Goal: Task Accomplishment & Management: Complete application form

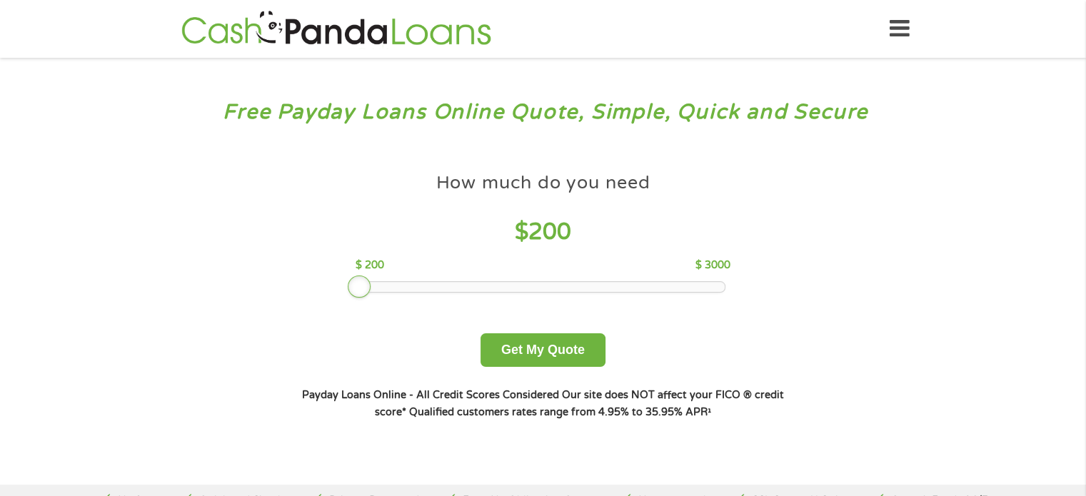
drag, startPoint x: 465, startPoint y: 279, endPoint x: 349, endPoint y: 276, distance: 115.7
click at [349, 276] on div "How much do you need $ 200 $ 200 $ 3000 Get My Quote" at bounding box center [543, 266] width 500 height 201
click at [554, 350] on button "Get My Quote" at bounding box center [543, 351] width 125 height 34
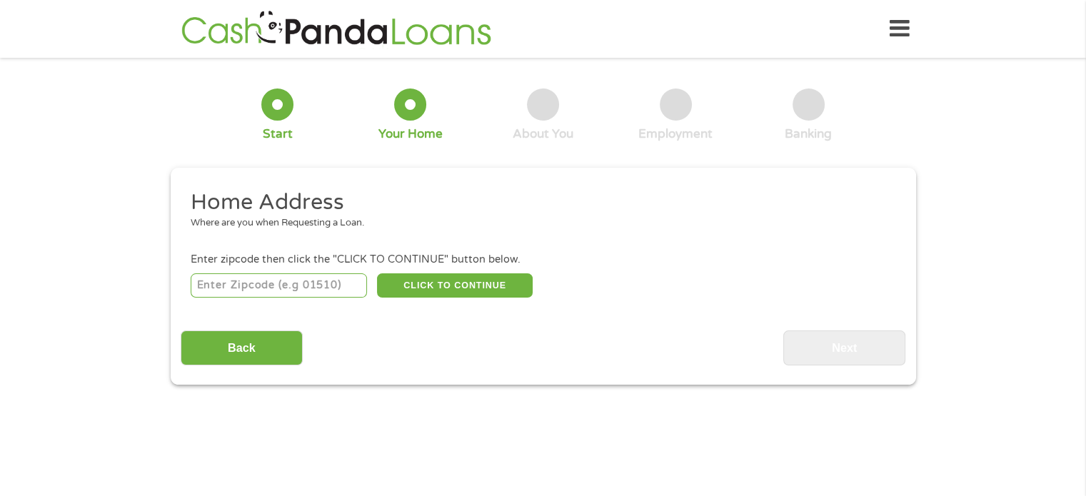
click at [303, 286] on input "number" at bounding box center [279, 286] width 176 height 24
type input "49068"
select select "[US_STATE]"
click at [443, 284] on button "CLICK TO CONTINUE" at bounding box center [455, 286] width 156 height 24
type input "49068"
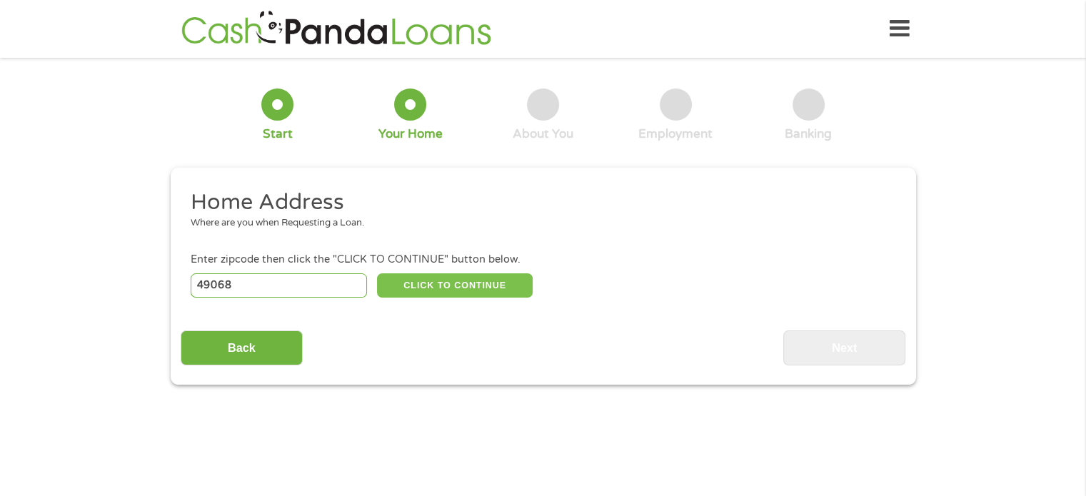
type input "[PERSON_NAME]"
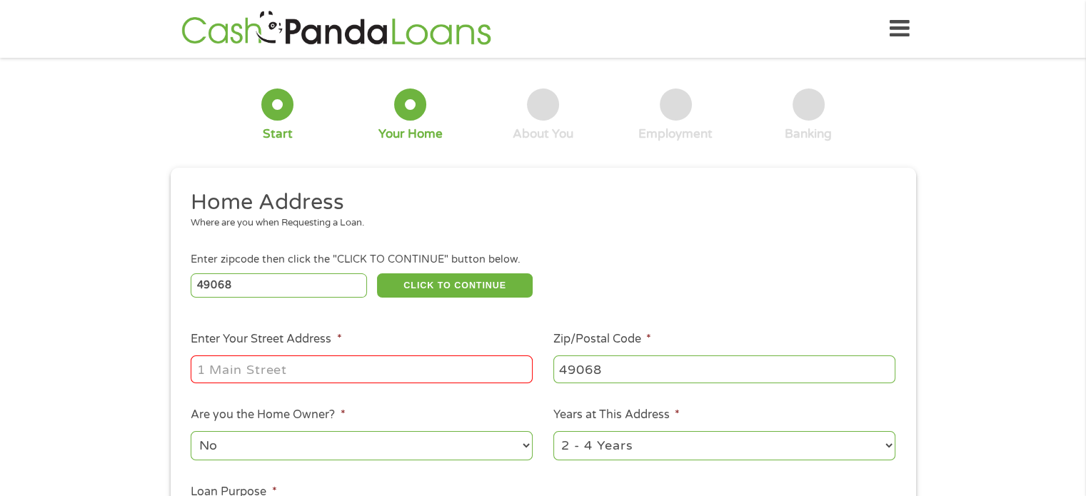
click at [403, 366] on input "Enter Your Street Address *" at bounding box center [362, 369] width 342 height 27
type input "21571 20 1/2 Mile Rd"
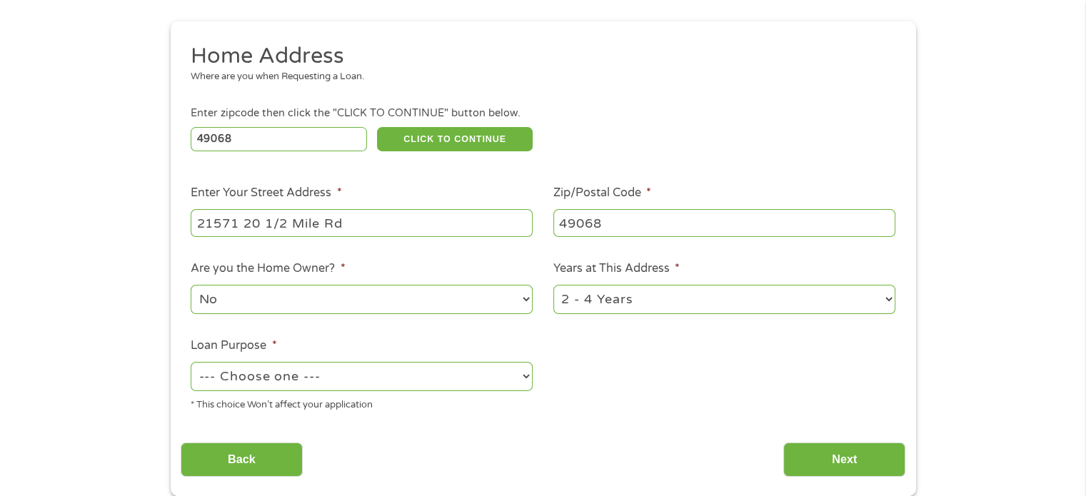
scroll to position [214, 0]
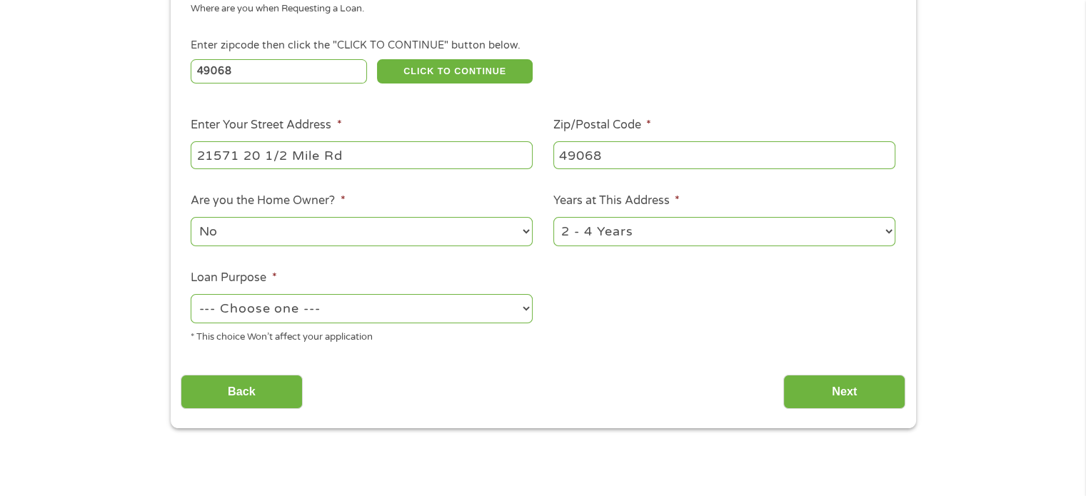
click at [478, 229] on select "No Yes" at bounding box center [362, 231] width 342 height 29
click at [191, 219] on select "No Yes" at bounding box center [362, 231] width 342 height 29
click at [469, 305] on select "--- Choose one --- Pay Bills Debt Consolidation Home Improvement Major Purchase…" at bounding box center [362, 308] width 342 height 29
select select "other"
click at [191, 296] on select "--- Choose one --- Pay Bills Debt Consolidation Home Improvement Major Purchase…" at bounding box center [362, 308] width 342 height 29
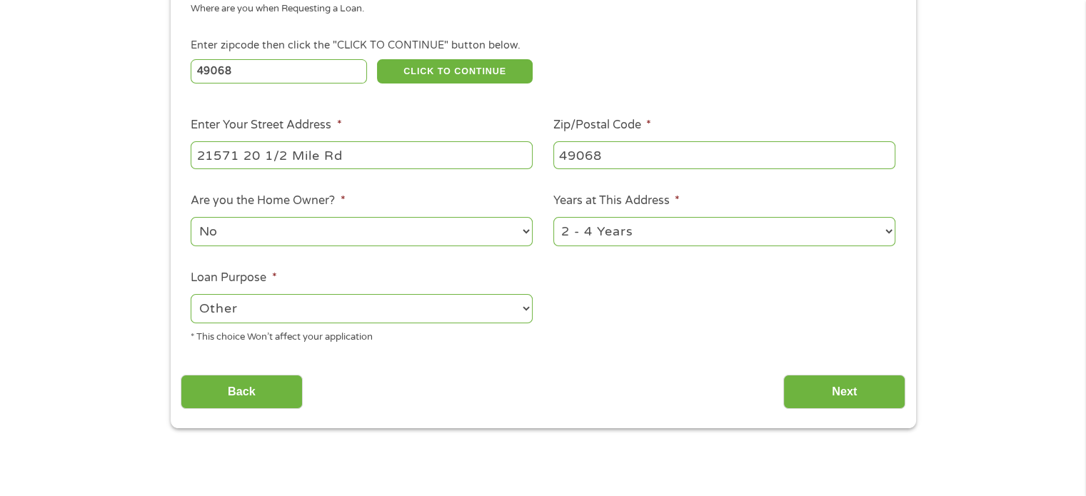
click at [820, 383] on input "Next" at bounding box center [845, 392] width 122 height 35
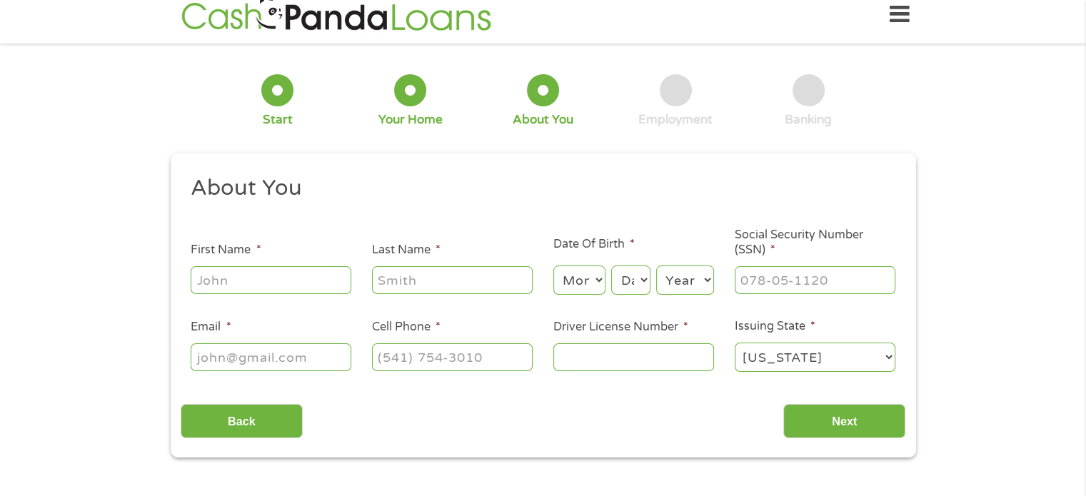
scroll to position [0, 0]
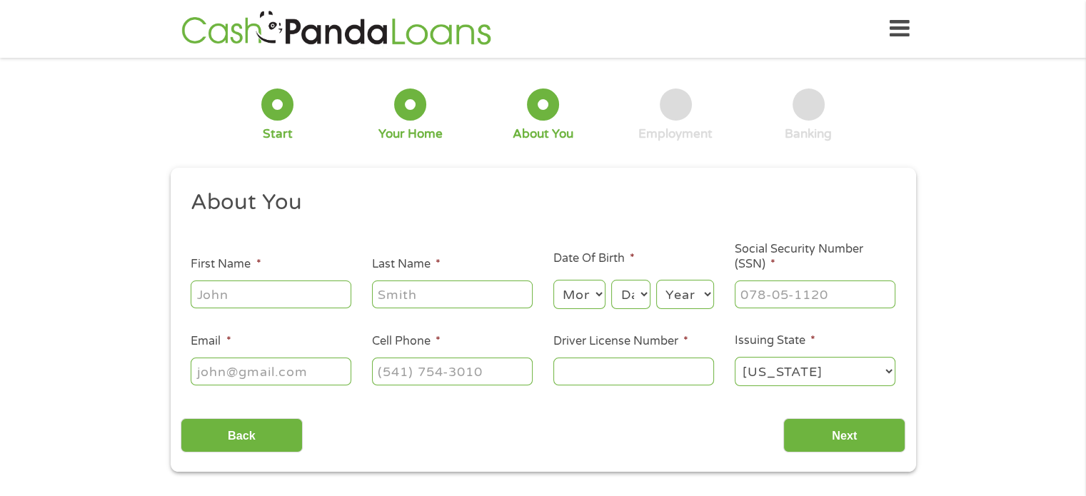
click at [299, 301] on input "First Name *" at bounding box center [271, 294] width 161 height 27
type input "[PERSON_NAME]"
type input "[EMAIL_ADDRESS][DOMAIN_NAME]"
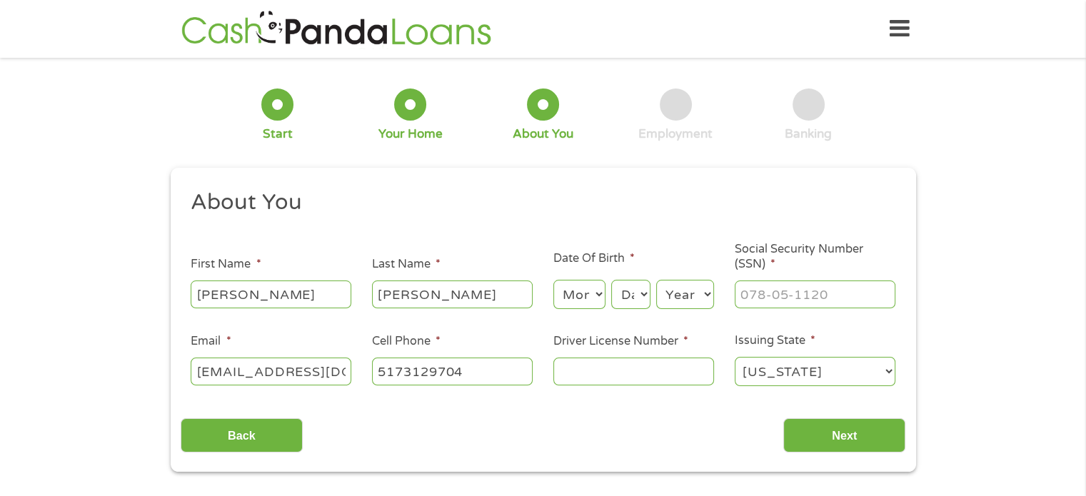
type input "[PHONE_NUMBER]"
click at [596, 299] on select "Month 1 2 3 4 5 6 7 8 9 10 11 12" at bounding box center [580, 294] width 52 height 29
select select "8"
click at [554, 281] on select "Month 1 2 3 4 5 6 7 8 9 10 11 12" at bounding box center [580, 294] width 52 height 29
click at [623, 292] on select "Day 1 2 3 4 5 6 7 8 9 10 11 12 13 14 15 16 17 18 19 20 21 22 23 24 25 26 27 28 …" at bounding box center [630, 294] width 39 height 29
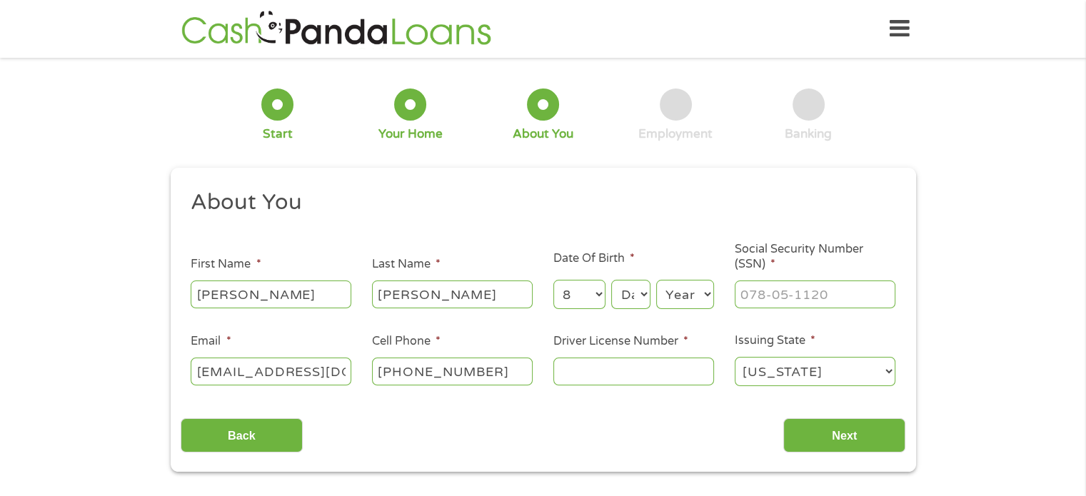
select select "25"
click at [611, 281] on select "Day 1 2 3 4 5 6 7 8 9 10 11 12 13 14 15 16 17 18 19 20 21 22 23 24 25 26 27 28 …" at bounding box center [630, 294] width 39 height 29
click at [679, 292] on select "Year [DATE] 2006 2005 2004 2003 2002 2001 2000 1999 1998 1997 1996 1995 1994 19…" at bounding box center [685, 294] width 58 height 29
select select "1980"
click at [656, 281] on select "Year [DATE] 2006 2005 2004 2003 2002 2001 2000 1999 1998 1997 1996 1995 1994 19…" at bounding box center [685, 294] width 58 height 29
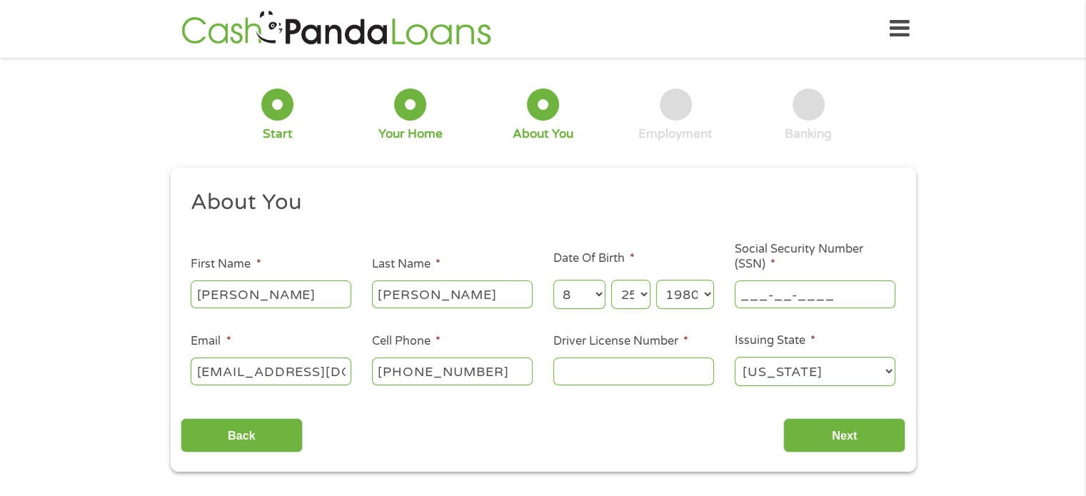
click at [795, 292] on input "___-__-____" at bounding box center [815, 294] width 161 height 27
type input "366-88-0593"
click at [640, 366] on input "Driver License Number *" at bounding box center [634, 371] width 161 height 27
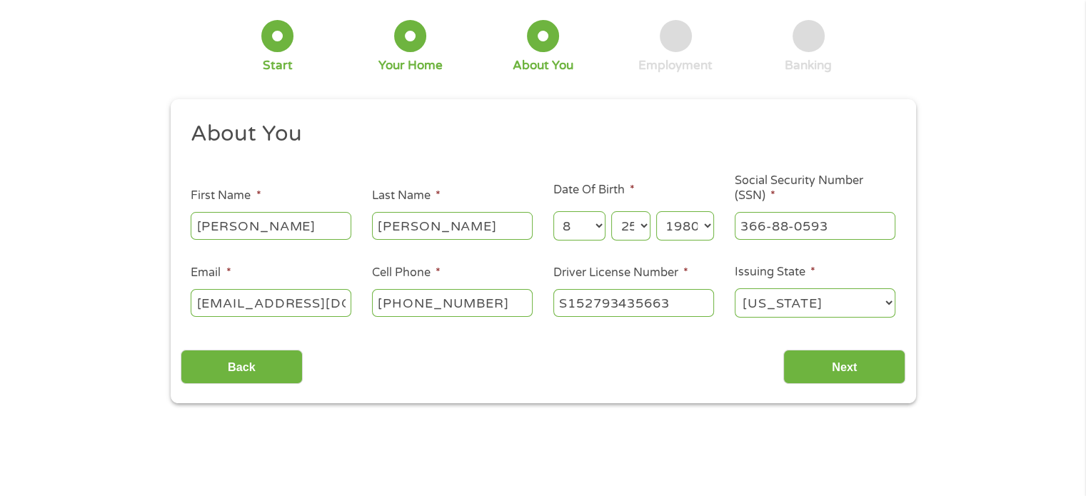
scroll to position [71, 0]
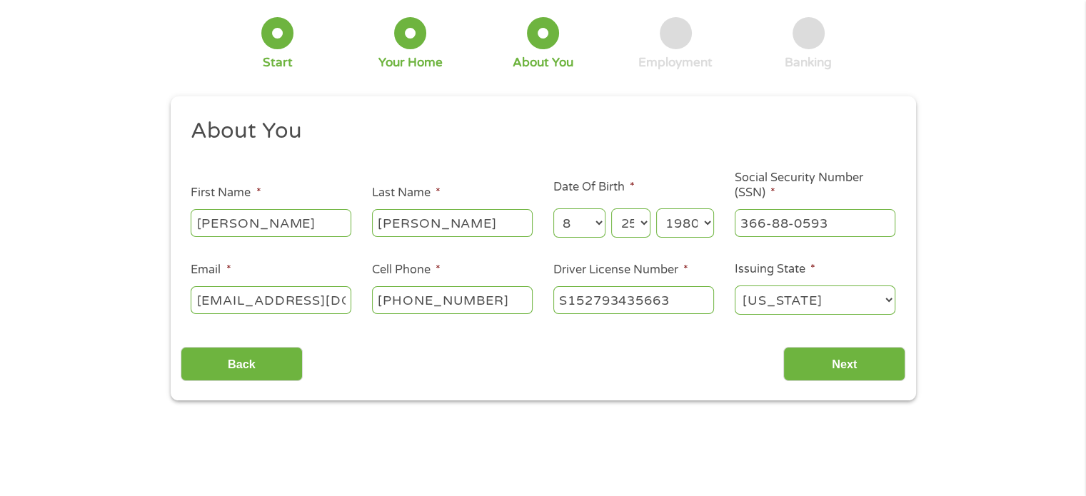
type input "S152793435663"
click at [834, 359] on input "Next" at bounding box center [845, 364] width 122 height 35
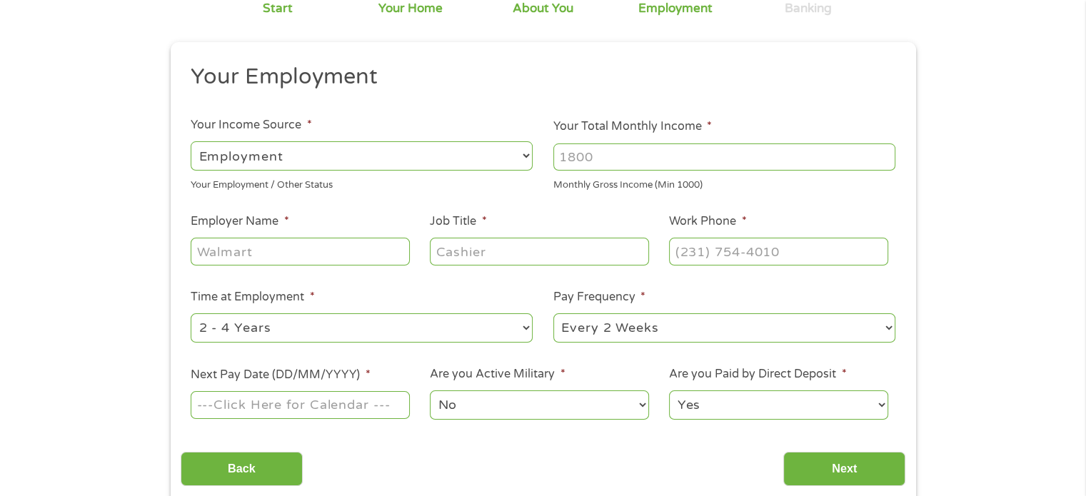
scroll to position [143, 0]
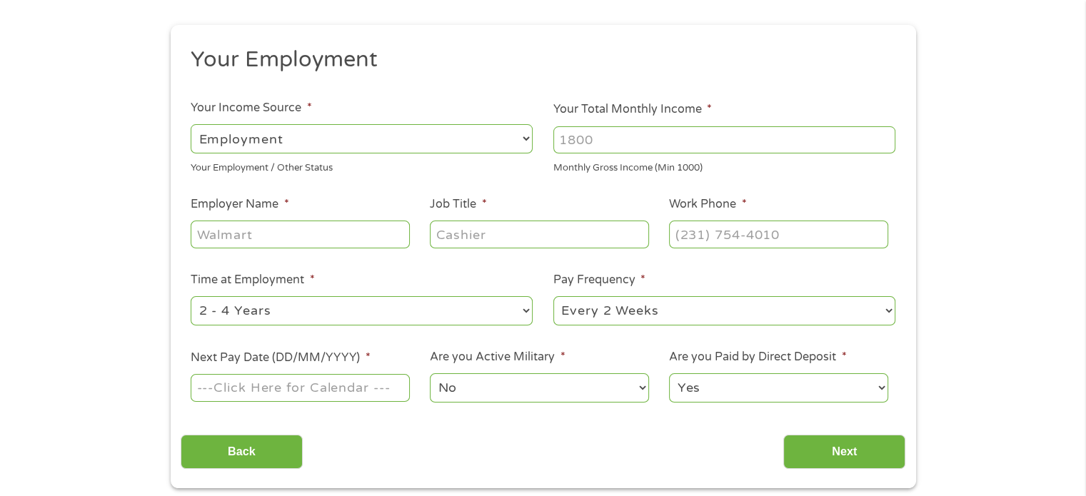
click at [449, 140] on select "--- Choose one --- Employment [DEMOGRAPHIC_DATA] Benefits" at bounding box center [362, 138] width 342 height 29
select select "selfEmployed"
click at [191, 124] on select "--- Choose one --- Employment [DEMOGRAPHIC_DATA] Benefits" at bounding box center [362, 138] width 342 height 29
click at [606, 136] on input "Your Total Monthly Income *" at bounding box center [725, 139] width 342 height 27
type input "2200"
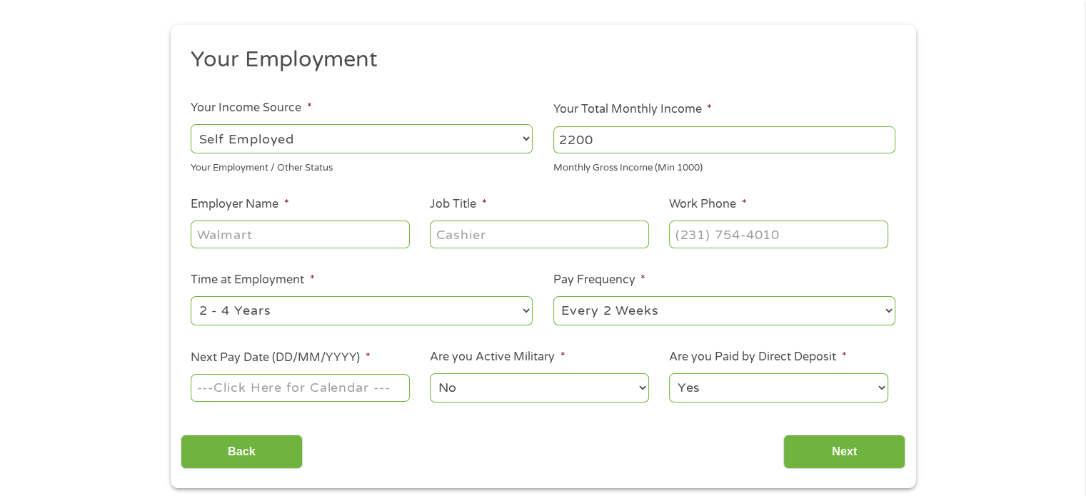
click at [369, 236] on input "Employer Name *" at bounding box center [300, 234] width 219 height 27
type input "repair Technician"
click at [469, 232] on input "Job Title *" at bounding box center [539, 234] width 219 height 27
type input "Technician"
click at [765, 234] on input "(___) ___-____" at bounding box center [778, 234] width 219 height 27
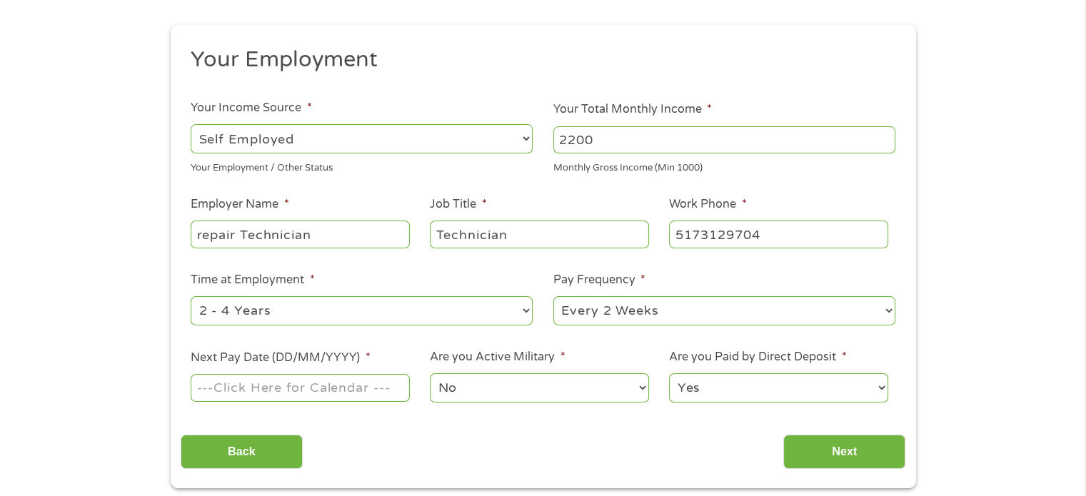
type input "[PHONE_NUMBER]"
click at [364, 389] on input "Next Pay Date (DD/MM/YYYY) *" at bounding box center [300, 387] width 219 height 27
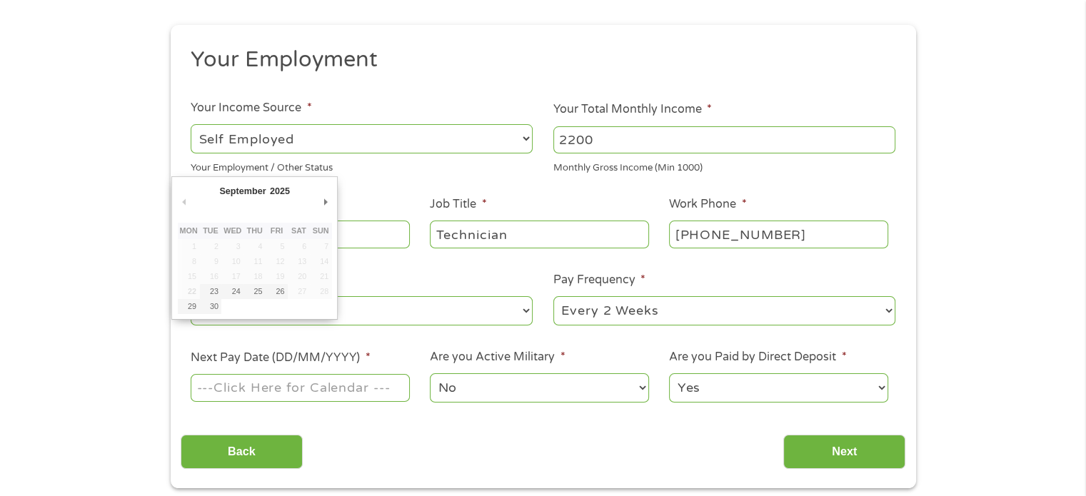
type input "[DATE]"
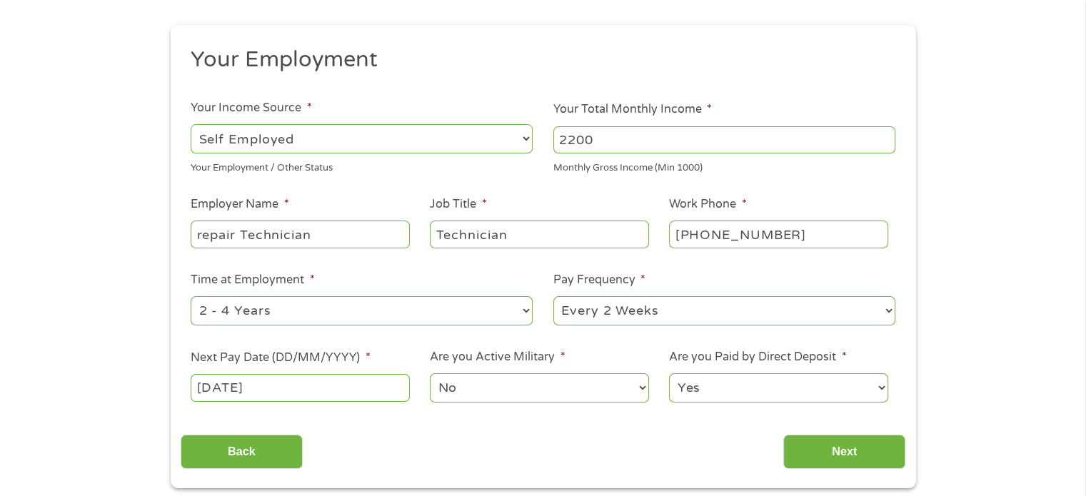
click at [766, 388] on select "Yes No" at bounding box center [778, 388] width 219 height 29
select select "0"
click at [669, 374] on select "Yes No" at bounding box center [778, 388] width 219 height 29
click at [824, 446] on input "Next" at bounding box center [845, 452] width 122 height 35
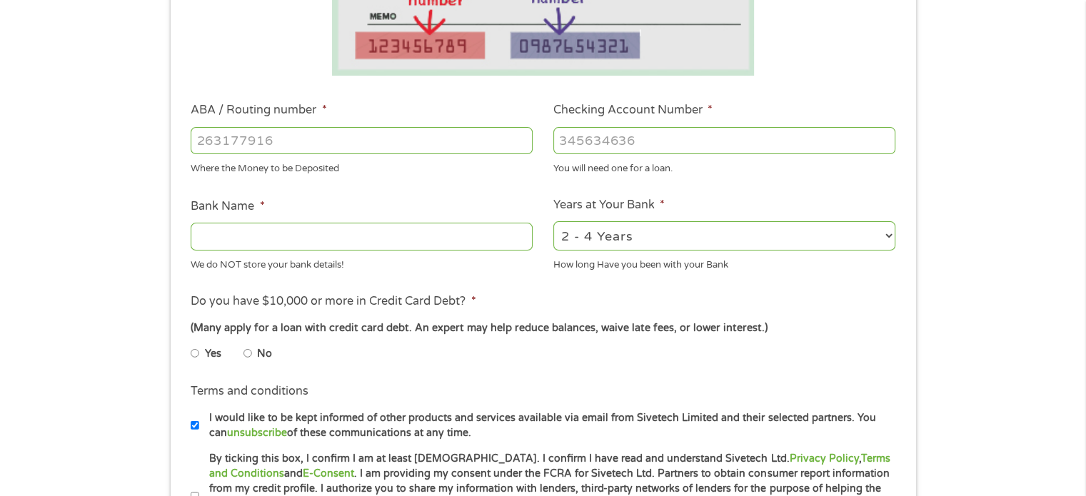
scroll to position [429, 0]
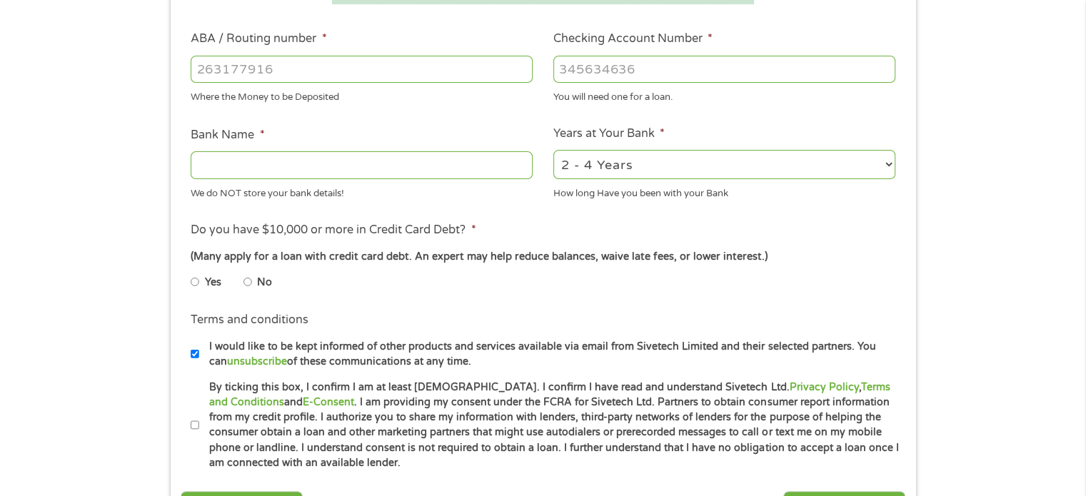
click at [324, 63] on input "ABA / Routing number *" at bounding box center [362, 69] width 342 height 27
type input "041215663"
type input "[PERSON_NAME] BANK"
type input "041215663"
click at [659, 76] on input "Checking Account Number *" at bounding box center [725, 69] width 342 height 27
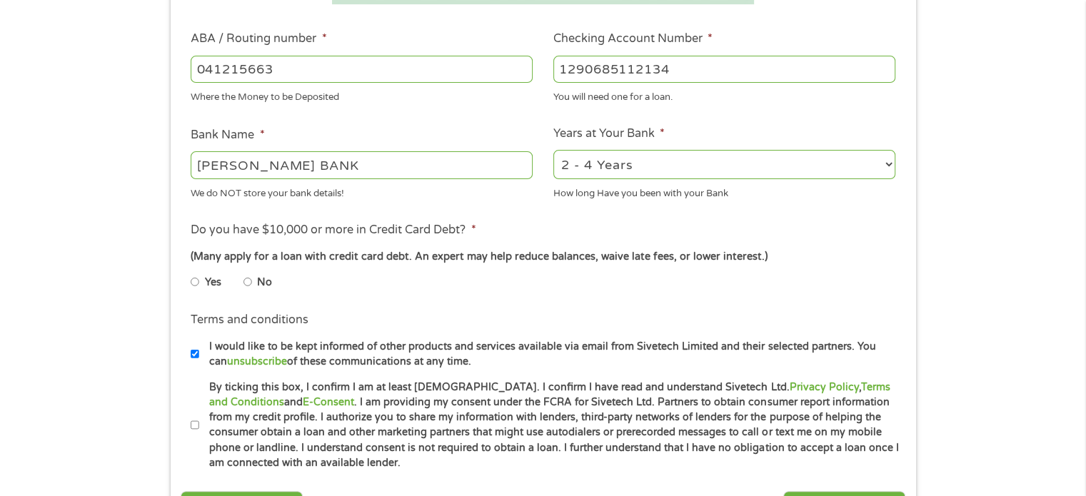
type input "1290685112134"
click at [251, 279] on input "No" at bounding box center [248, 282] width 9 height 23
radio input "true"
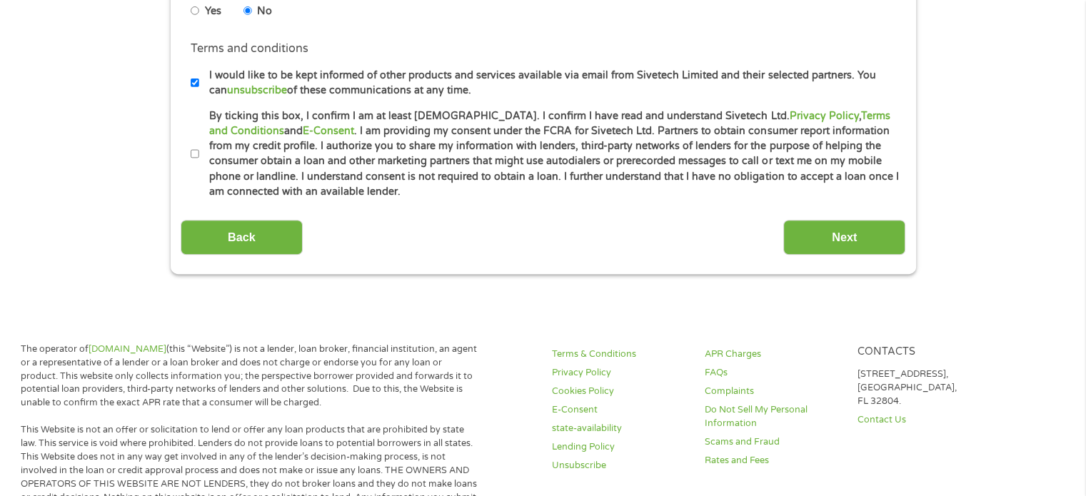
scroll to position [714, 0]
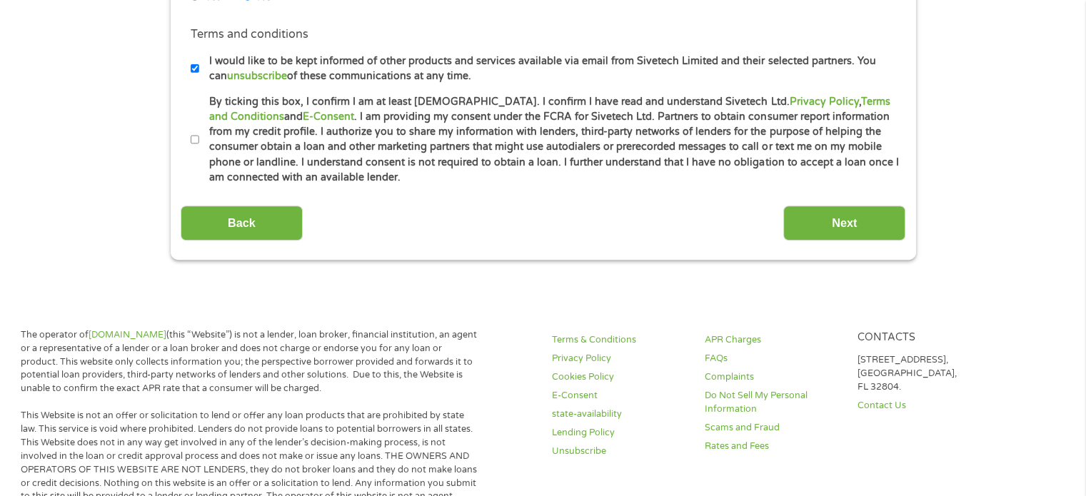
click at [197, 140] on input "By ticking this box, I confirm I am at least [DEMOGRAPHIC_DATA]. I confirm I ha…" at bounding box center [195, 140] width 9 height 23
checkbox input "true"
click at [819, 221] on input "Next" at bounding box center [845, 223] width 122 height 35
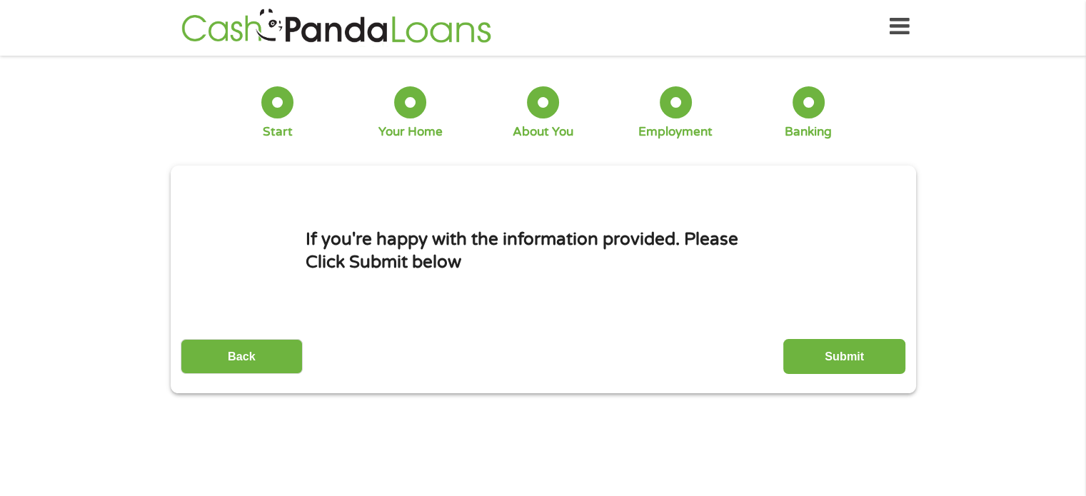
scroll to position [0, 0]
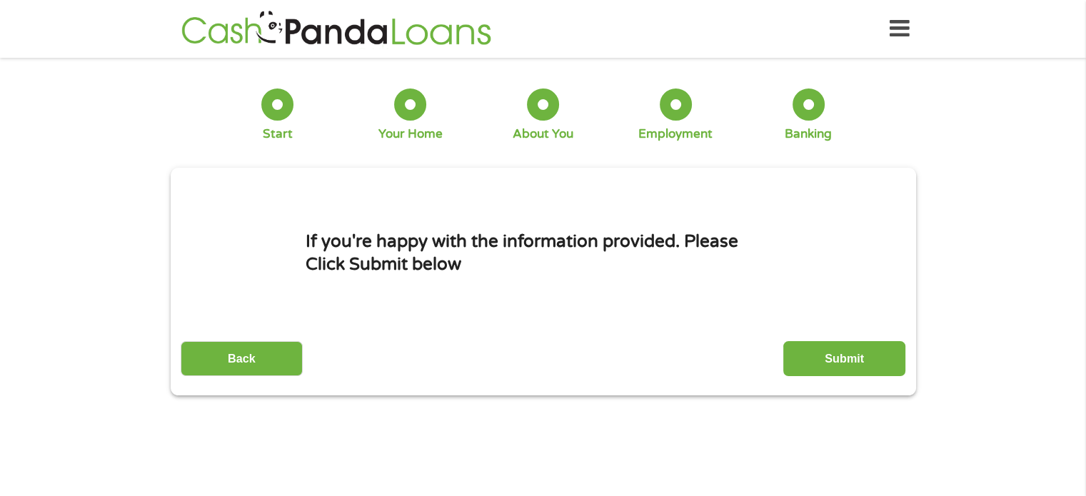
click at [819, 355] on input "Submit" at bounding box center [845, 358] width 122 height 35
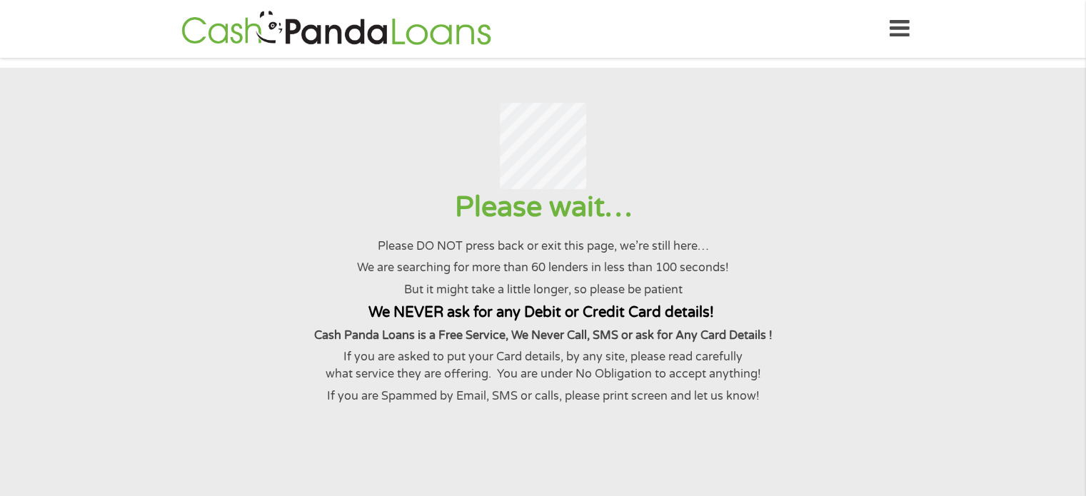
click at [908, 139] on div at bounding box center [542, 146] width 1051 height 87
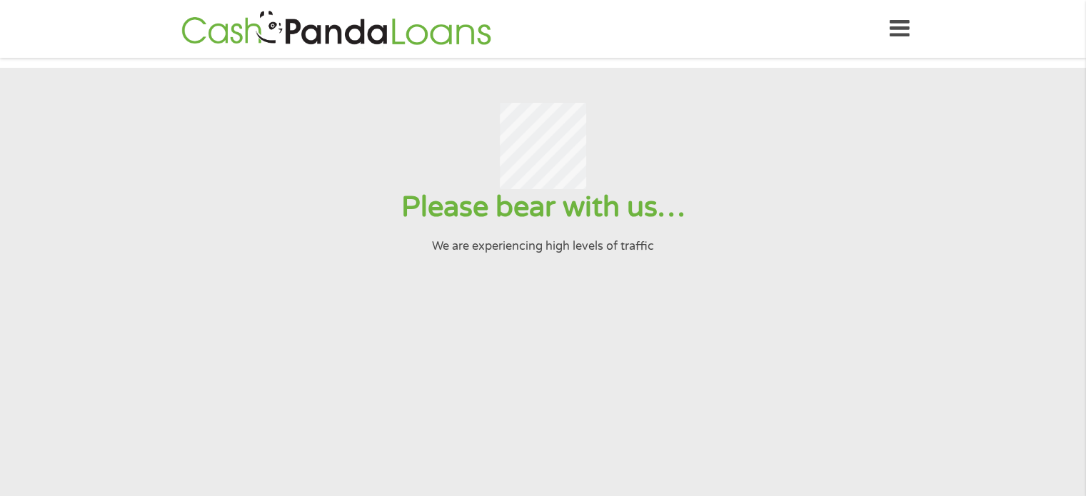
click at [983, 154] on div at bounding box center [542, 146] width 1051 height 87
click at [926, 304] on section "Please bear with us… We are experiencing high levels of traffic" at bounding box center [543, 309] width 1086 height 482
